Goal: Information Seeking & Learning: Learn about a topic

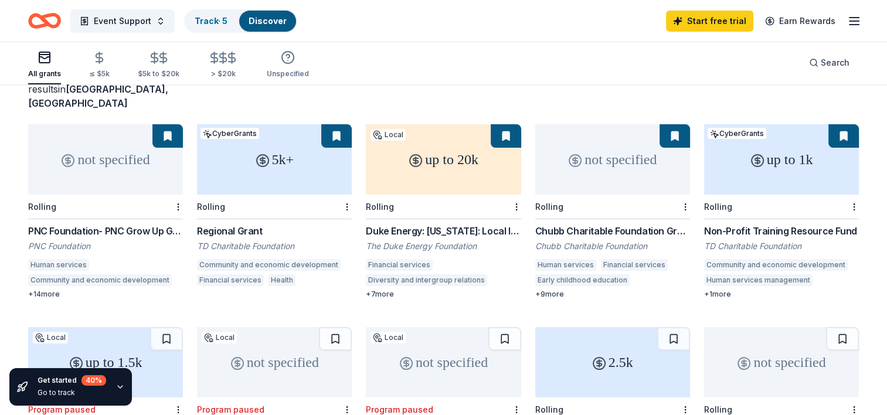
scroll to position [86, 0]
click at [613, 223] on div "Chubb Charitable Foundation Grants" at bounding box center [612, 230] width 155 height 14
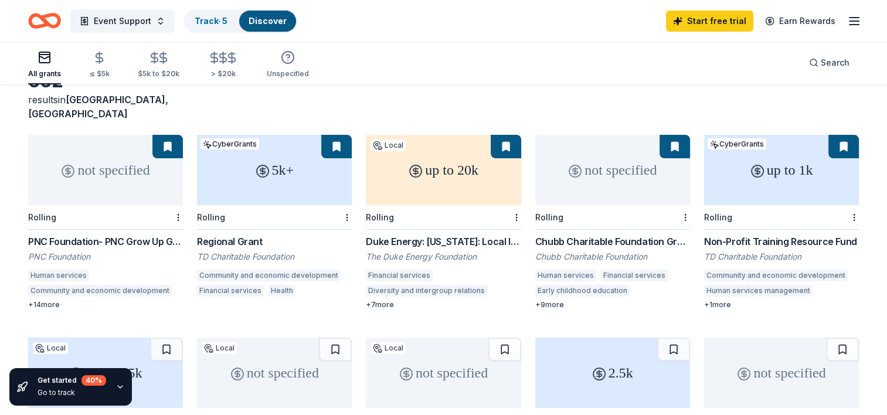
scroll to position [77, 0]
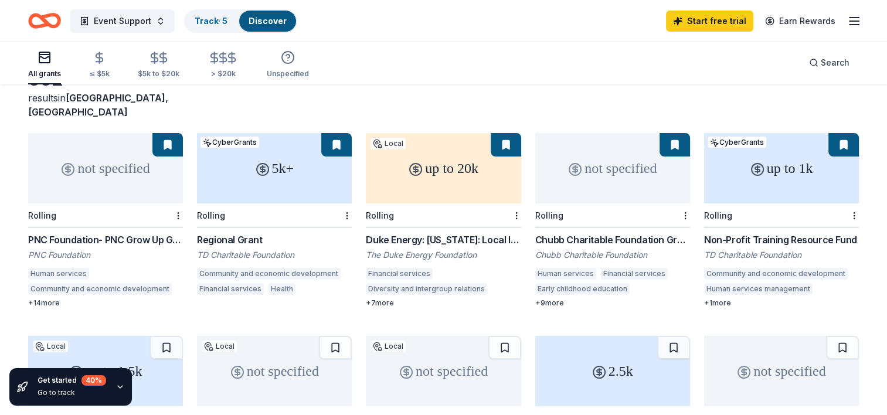
click at [779, 169] on div "up to 1k" at bounding box center [781, 168] width 155 height 70
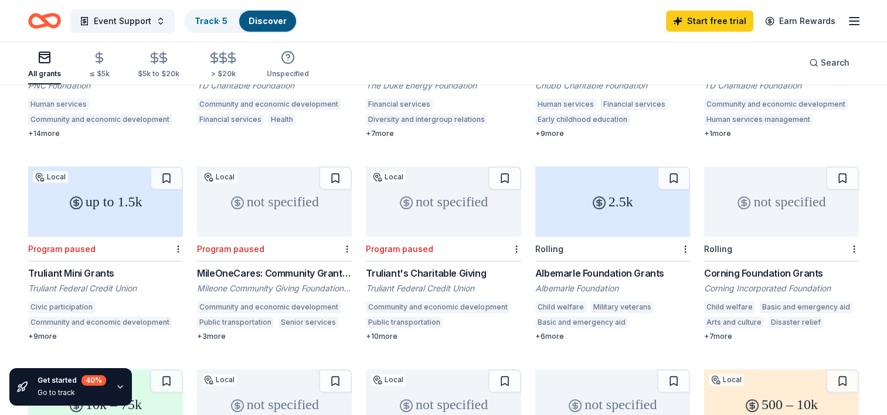
scroll to position [246, 0]
click at [123, 196] on div "up to 1.5k" at bounding box center [105, 202] width 155 height 70
drag, startPoint x: 11, startPoint y: 254, endPoint x: 345, endPoint y: 196, distance: 339.2
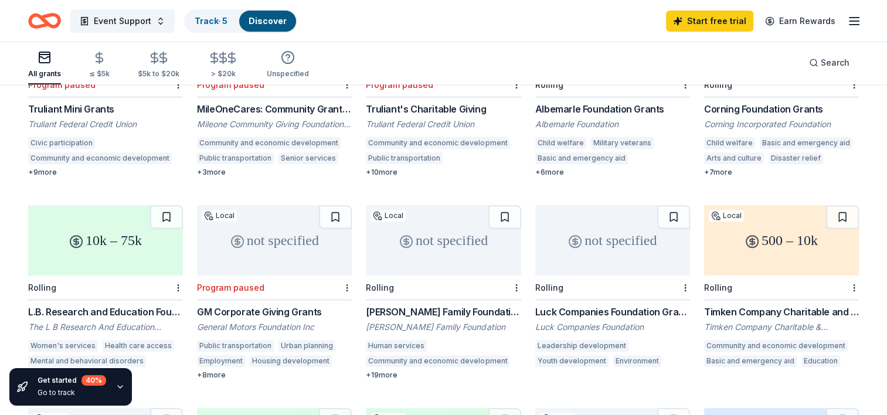
scroll to position [378, 0]
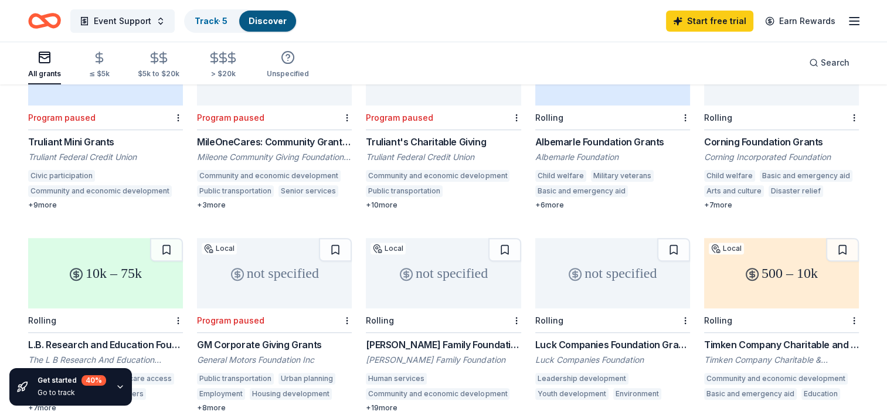
click at [768, 69] on div "All grants ≤ $5k $5k to $20k > $20k Unspecified Search" at bounding box center [443, 62] width 831 height 43
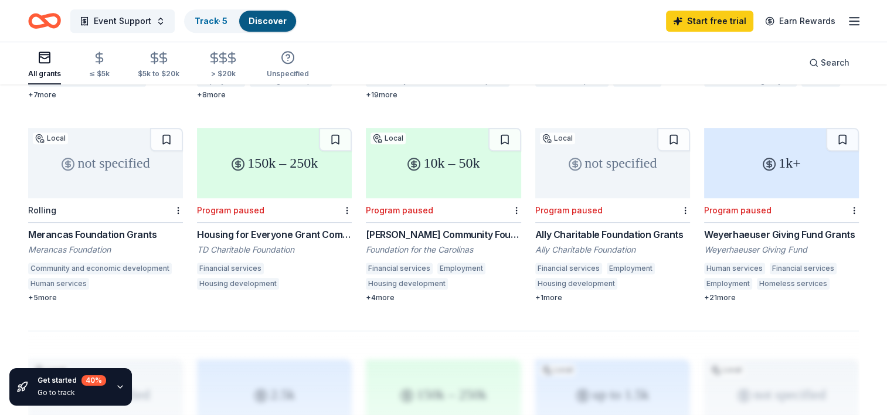
scroll to position [694, 0]
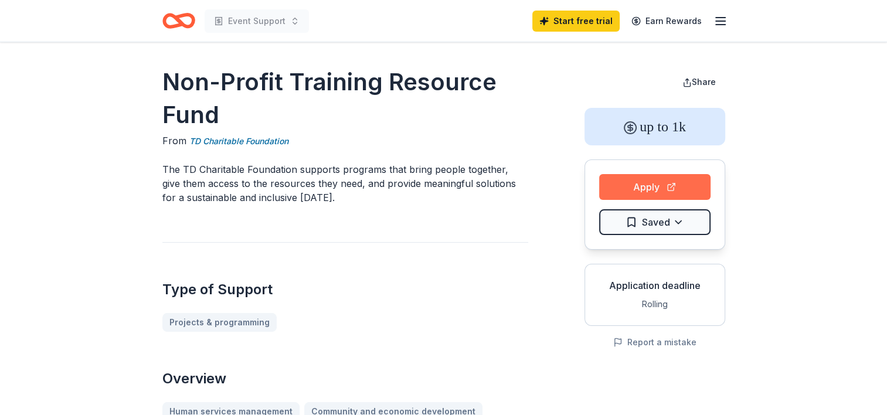
click at [648, 188] on button "Apply" at bounding box center [654, 187] width 111 height 26
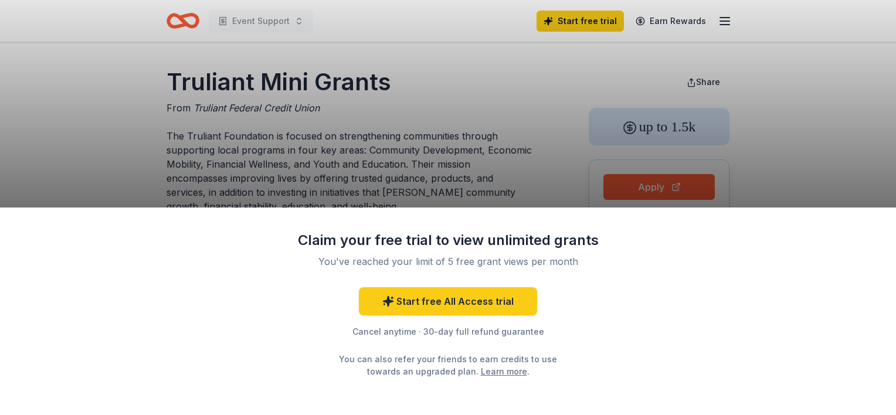
click at [521, 176] on div "Claim your free trial to view unlimited grants You've reached your limit of 5 f…" at bounding box center [448, 207] width 896 height 415
click at [525, 172] on div "Claim your free trial to view unlimited grants You've reached your limit of 5 f…" at bounding box center [448, 207] width 896 height 415
click at [547, 106] on div "Claim your free trial to view unlimited grants You've reached your limit of 5 f…" at bounding box center [448, 207] width 896 height 415
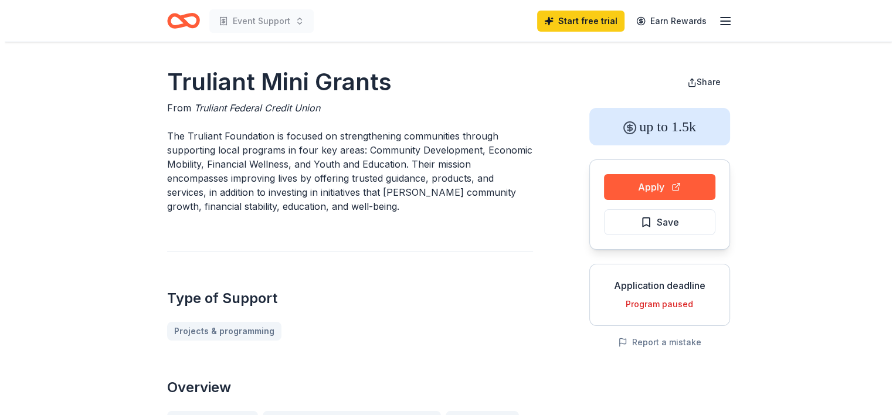
scroll to position [101, 0]
